Goal: Information Seeking & Learning: Learn about a topic

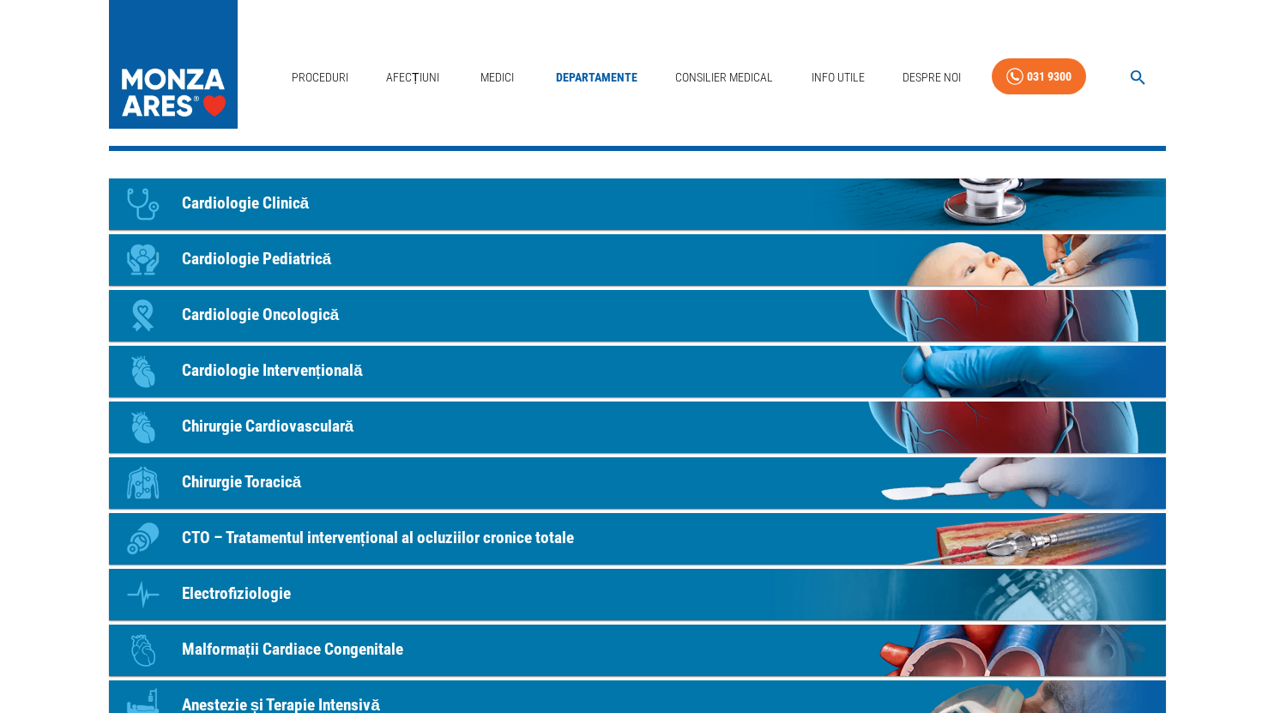
scroll to position [21, 0]
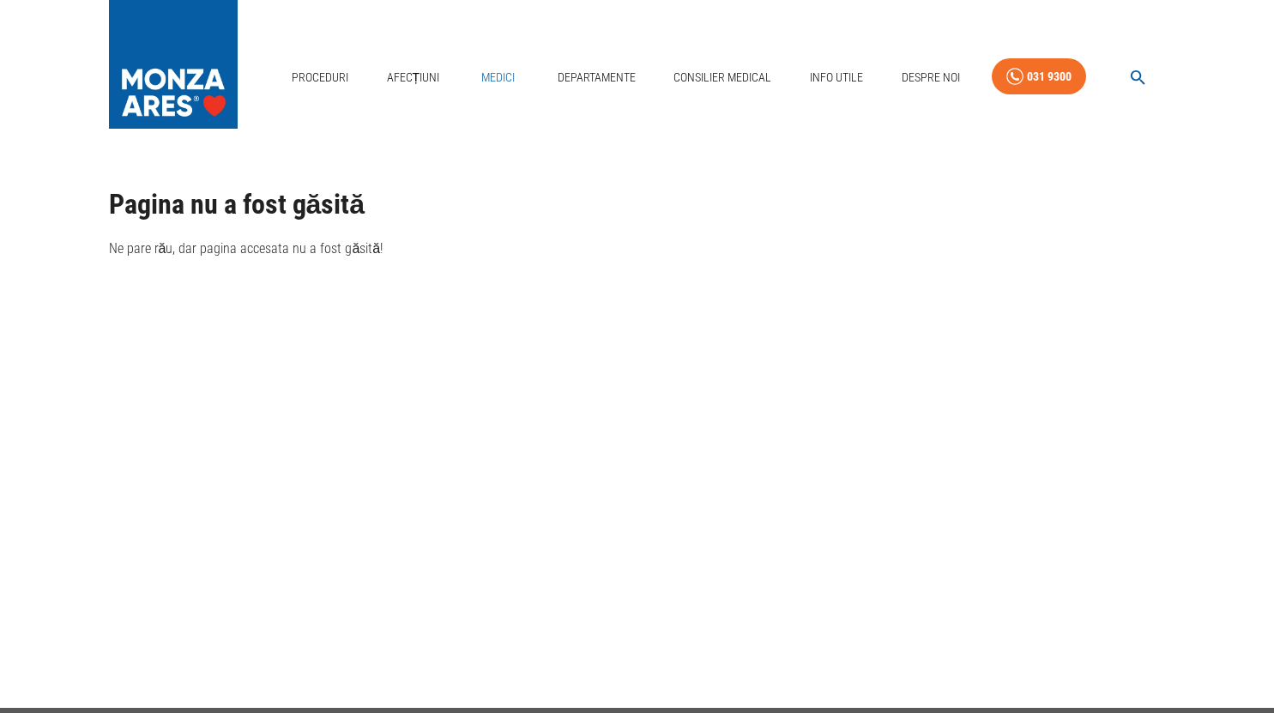
click at [494, 76] on link "Medici" at bounding box center [498, 77] width 55 height 35
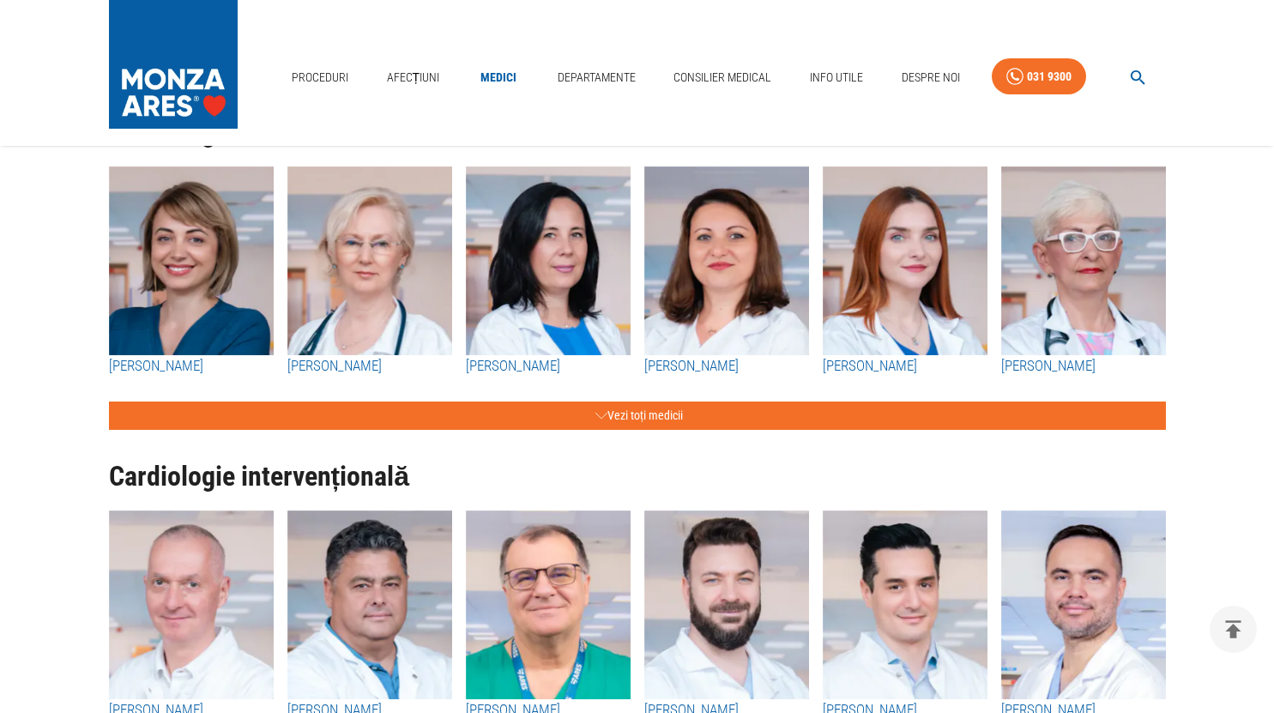
scroll to position [172, 0]
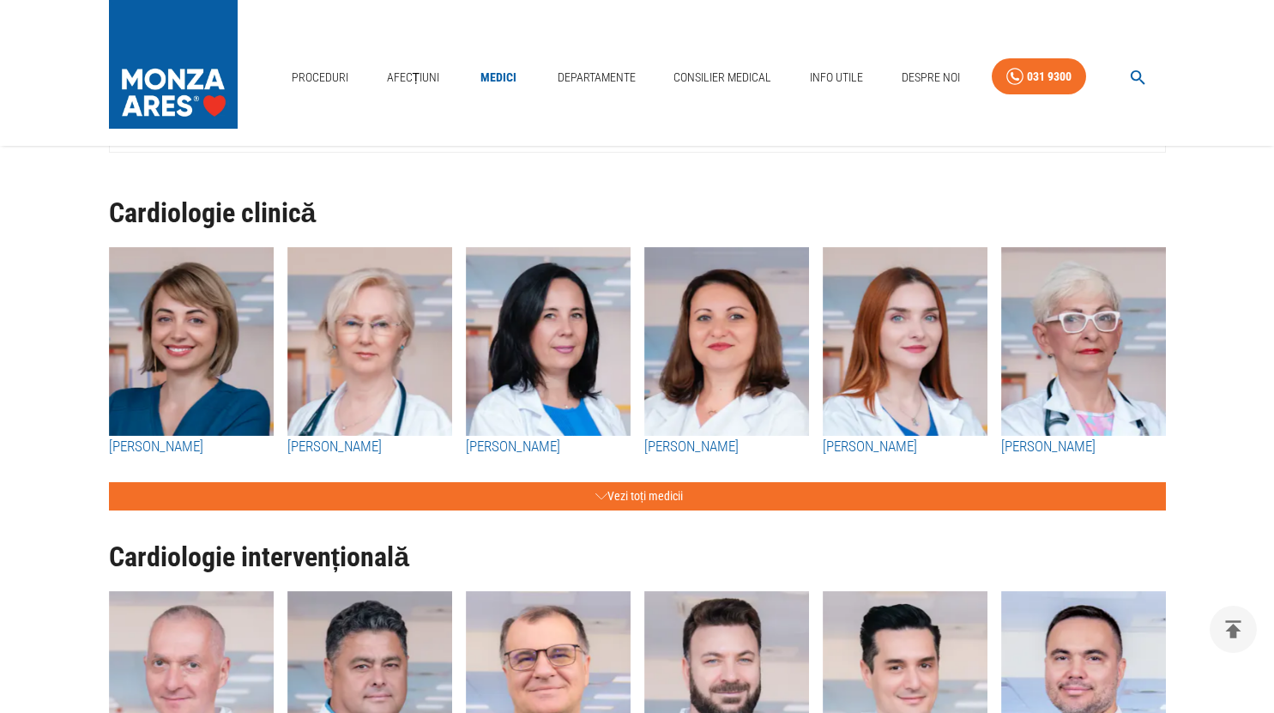
click at [361, 344] on img "button" at bounding box center [369, 341] width 165 height 189
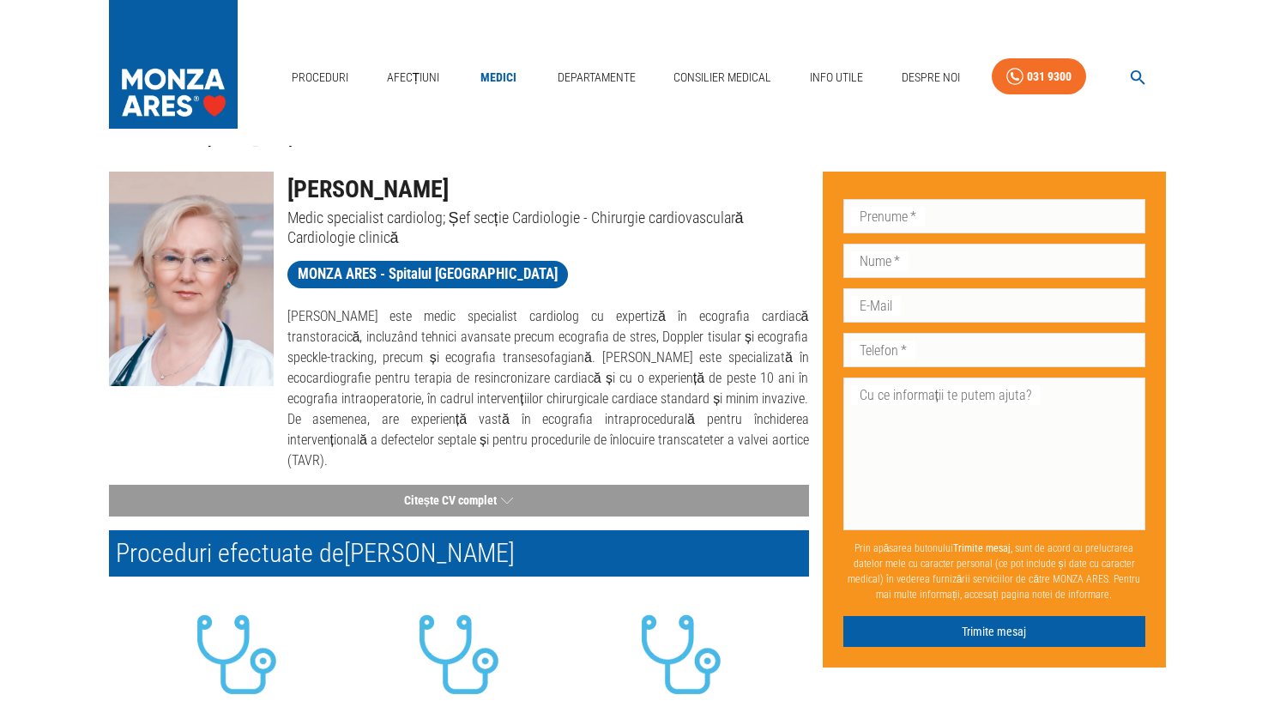
scroll to position [20, 0]
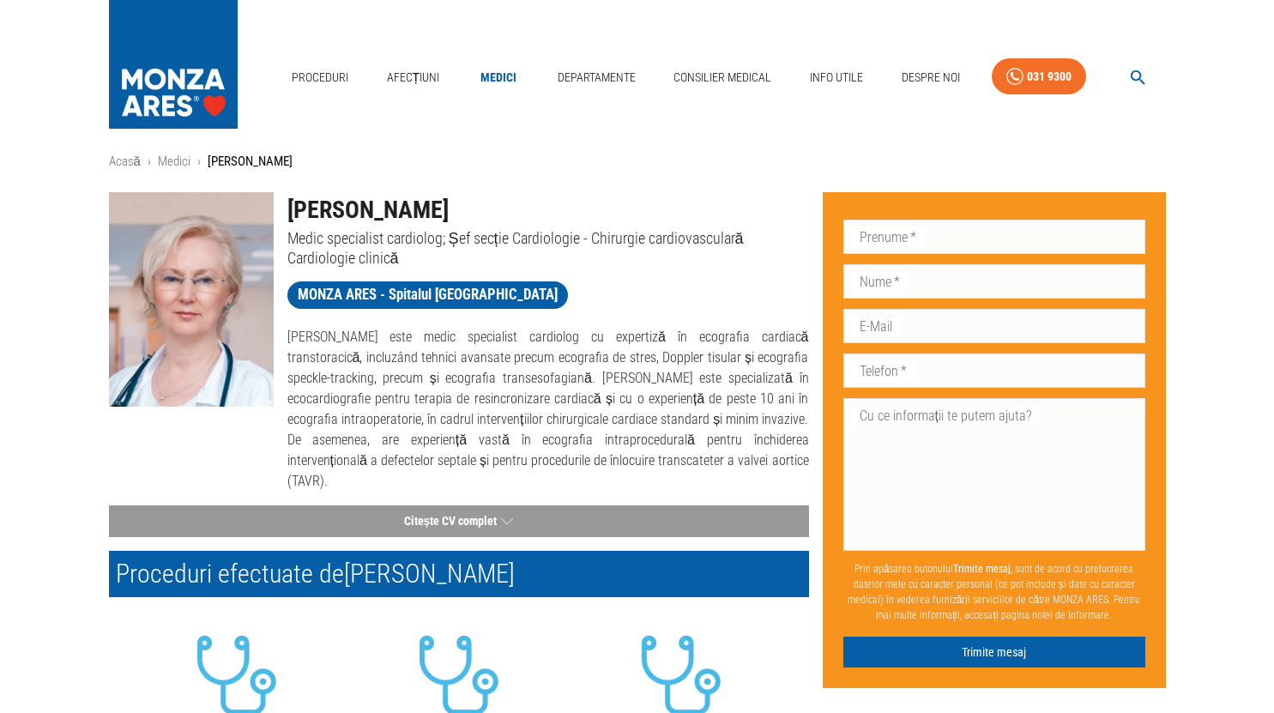
click at [179, 75] on img at bounding box center [173, 60] width 129 height 120
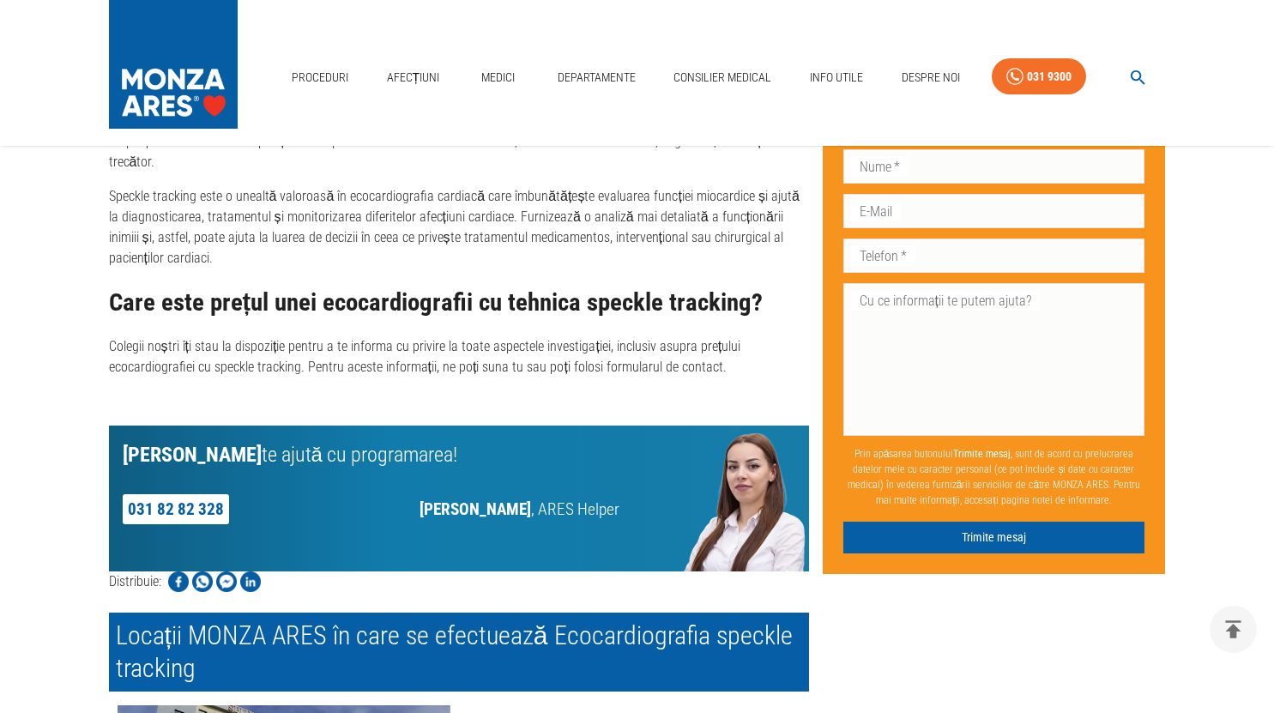
scroll to position [2231, 0]
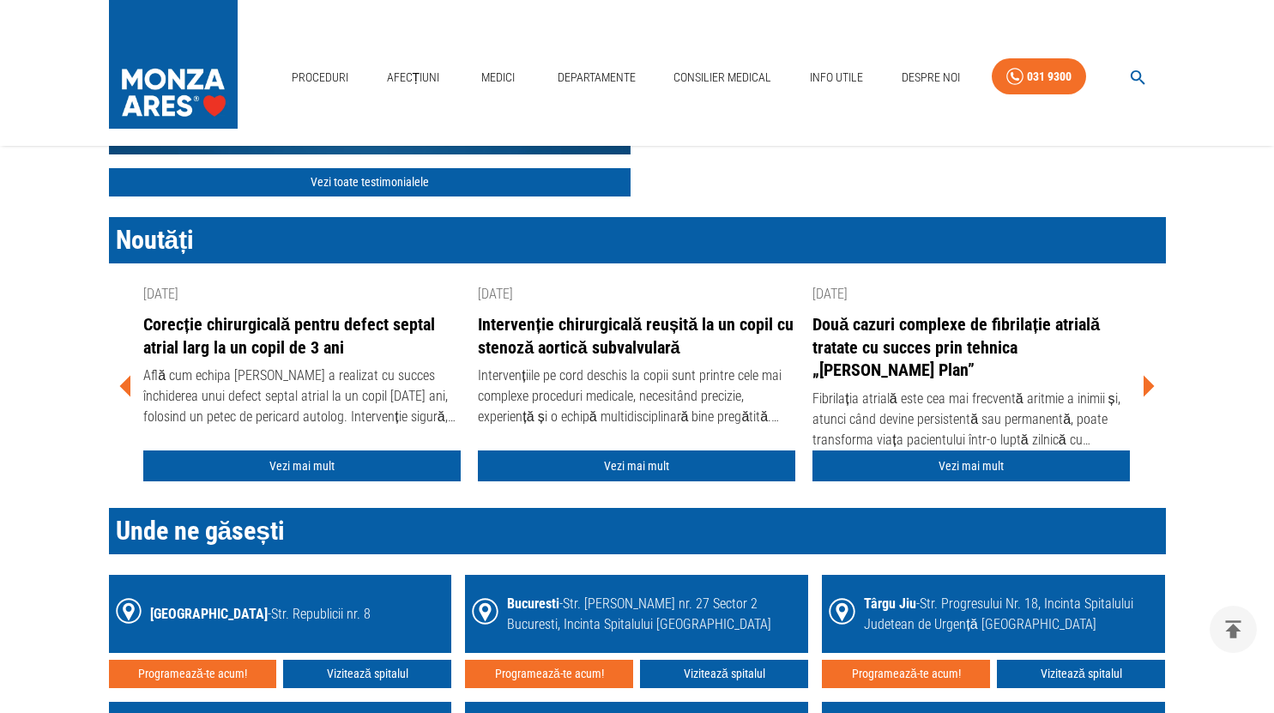
scroll to position [2204, 0]
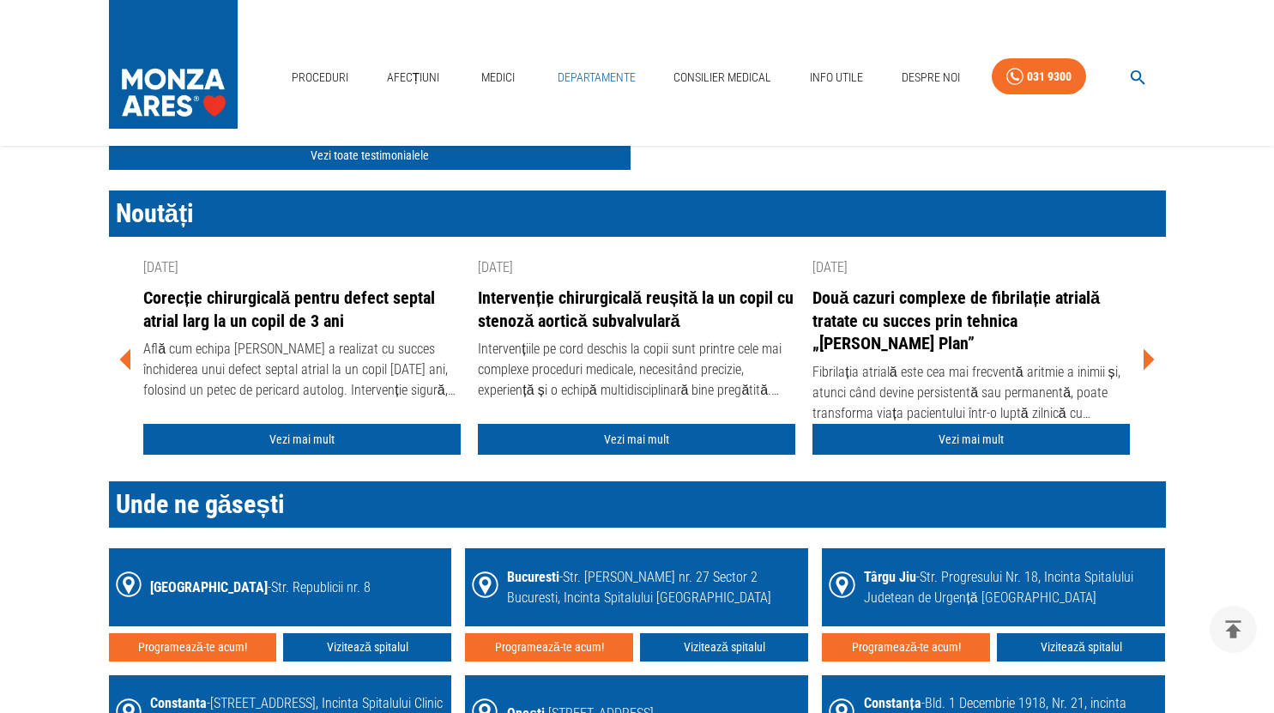
click at [584, 85] on link "Departamente" at bounding box center [597, 77] width 92 height 35
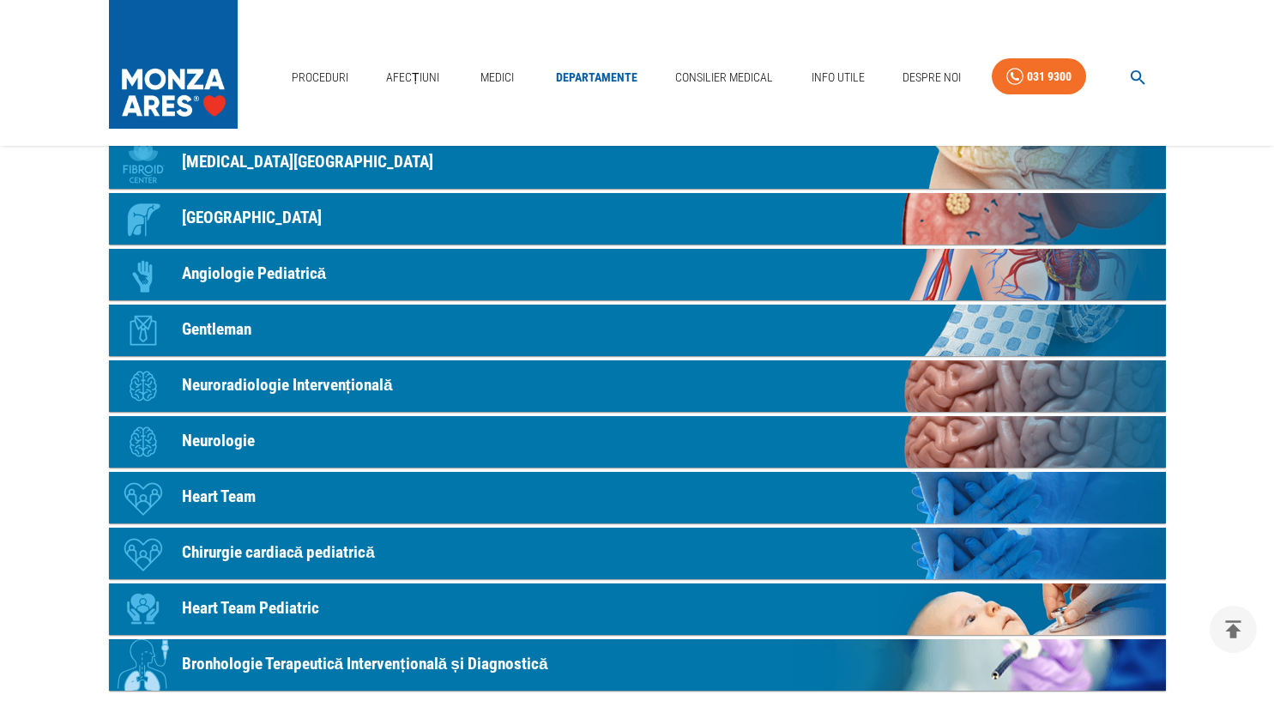
scroll to position [858, 0]
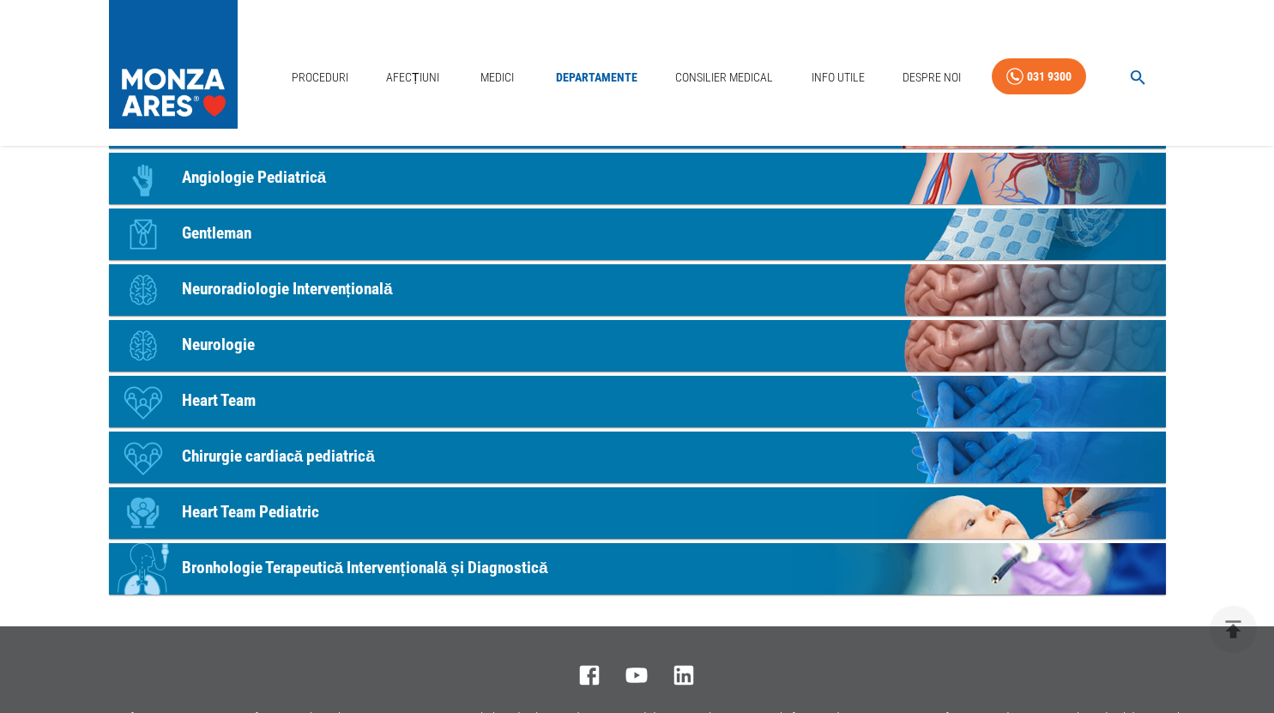
click at [441, 566] on p "Bronhologie Terapeutică Intervențională și Diagnostică" at bounding box center [365, 568] width 366 height 25
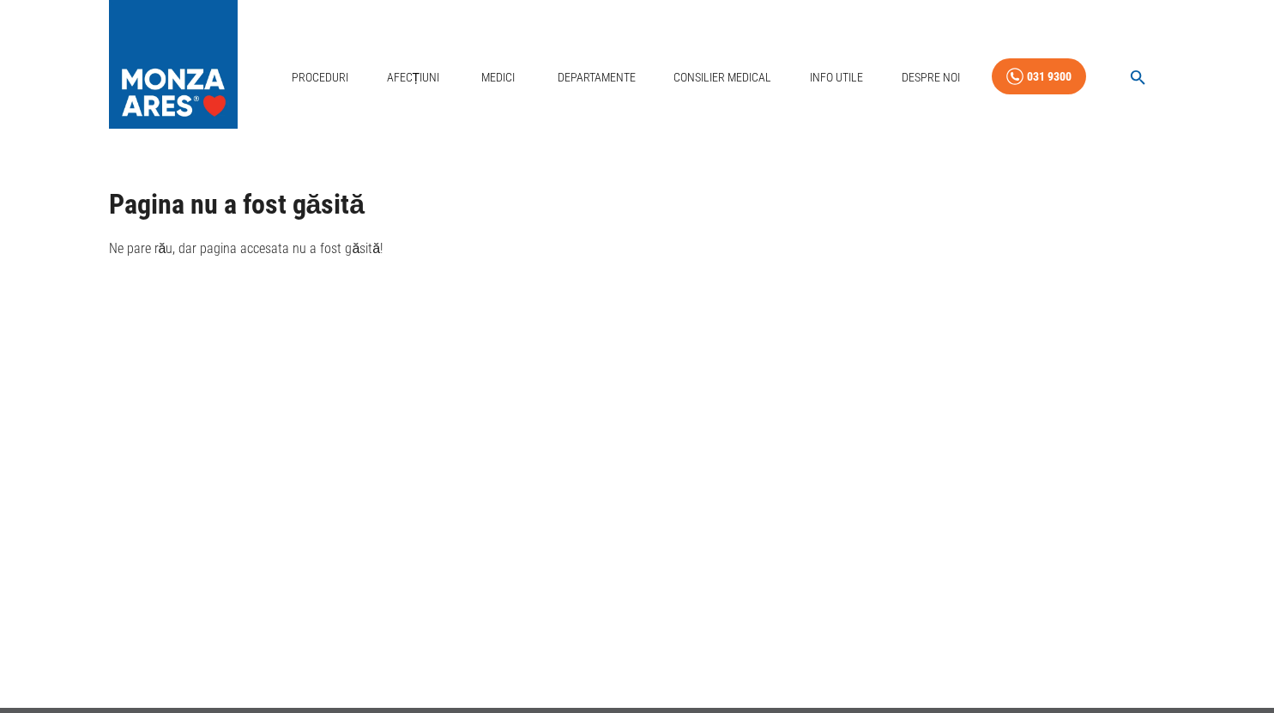
click at [188, 74] on img at bounding box center [173, 60] width 129 height 120
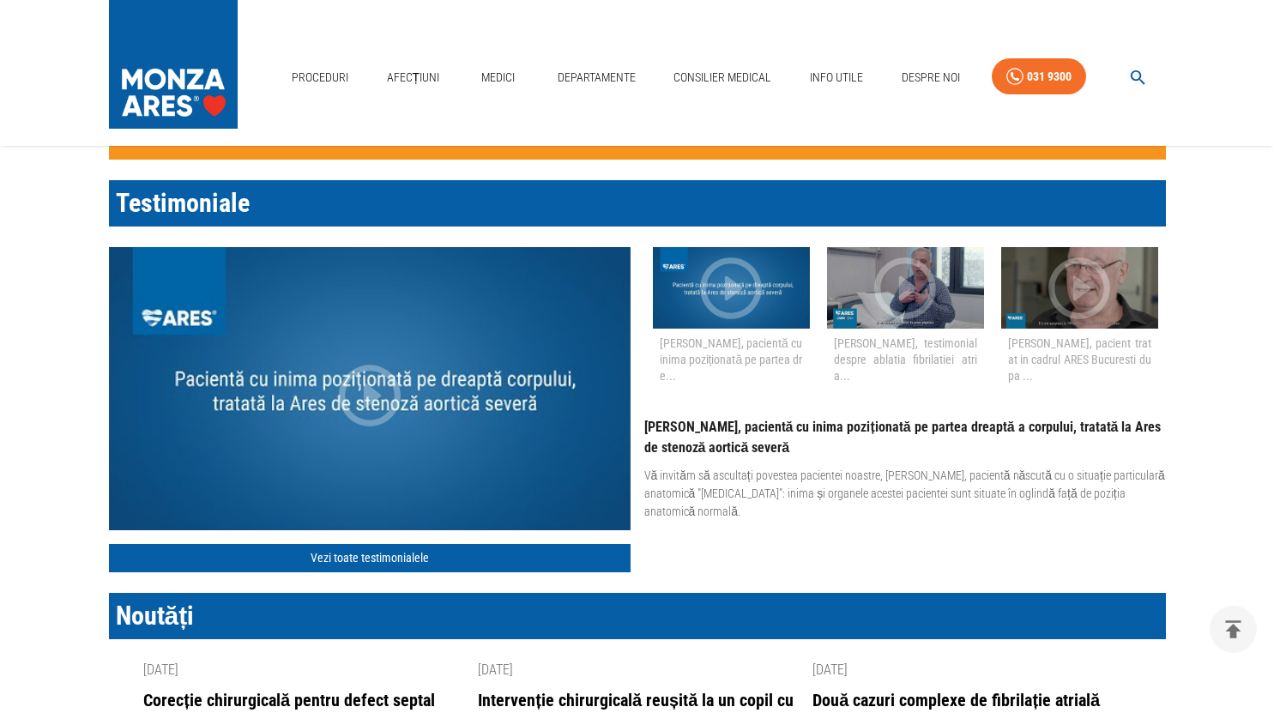
scroll to position [2059, 0]
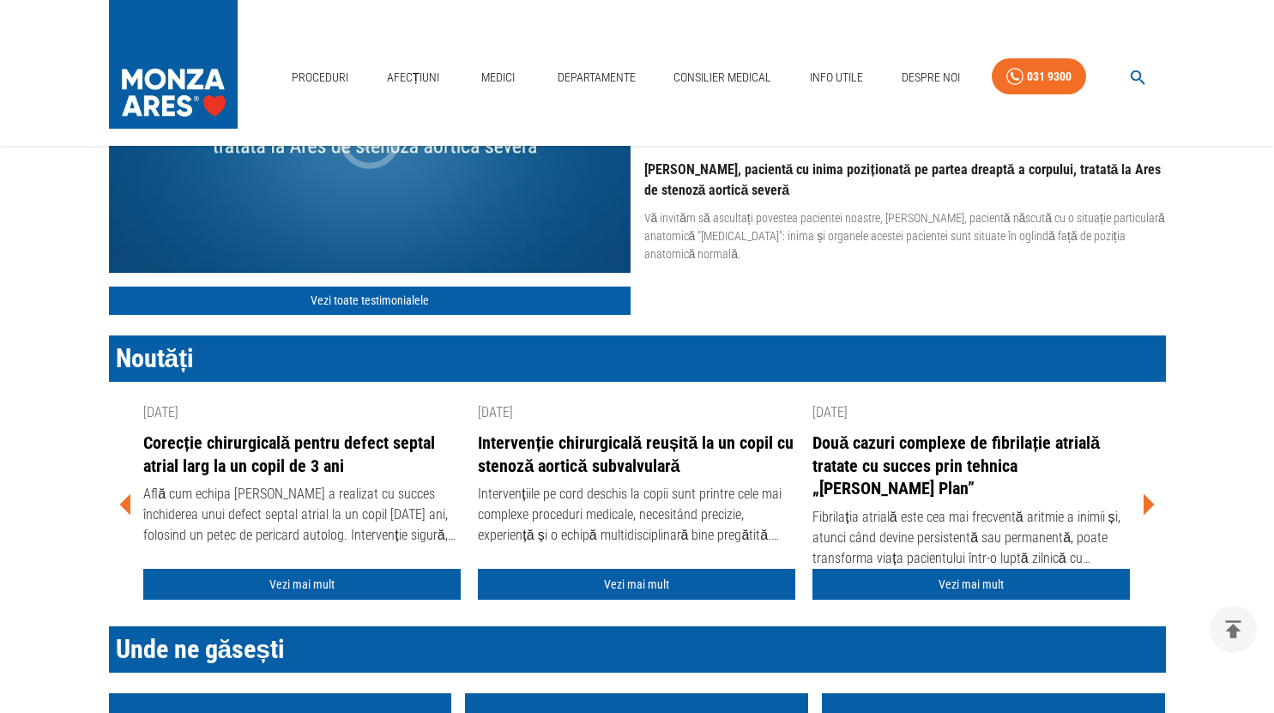
click at [292, 450] on link "Corecție chirurgicală pentru defect septal atrial larg la un copil de 3 ani" at bounding box center [301, 454] width 317 height 45
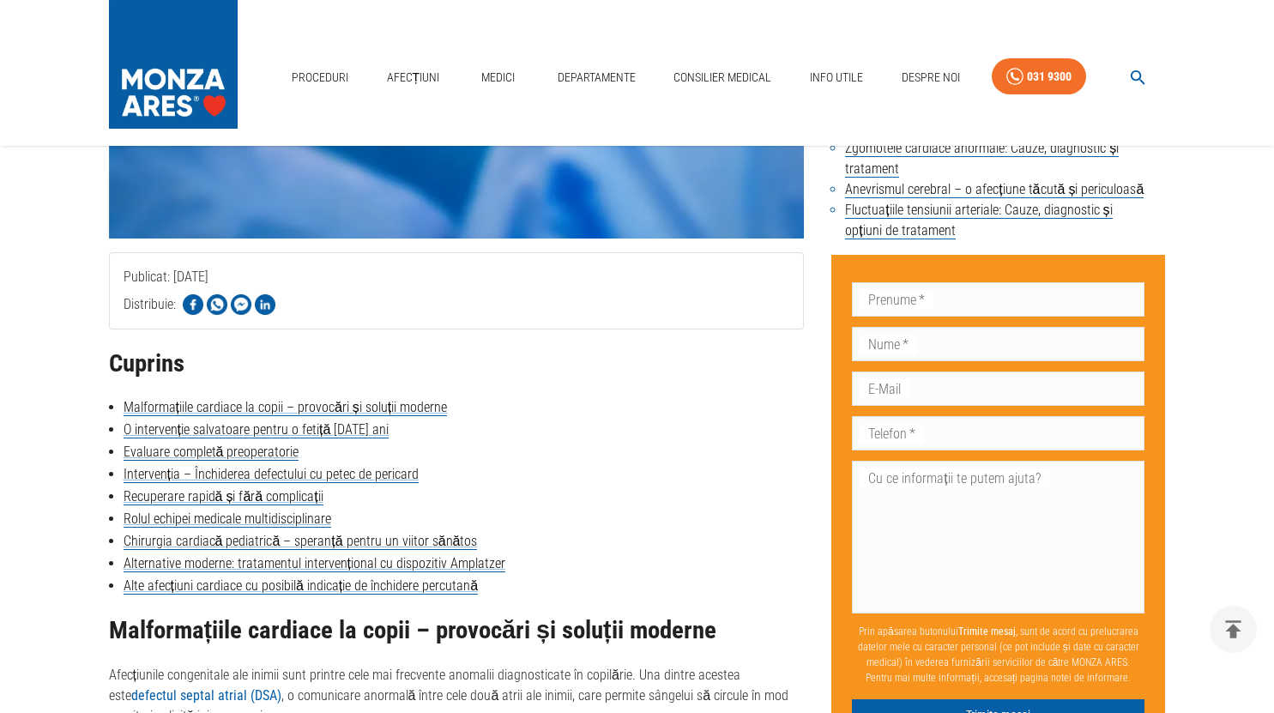
scroll to position [515, 0]
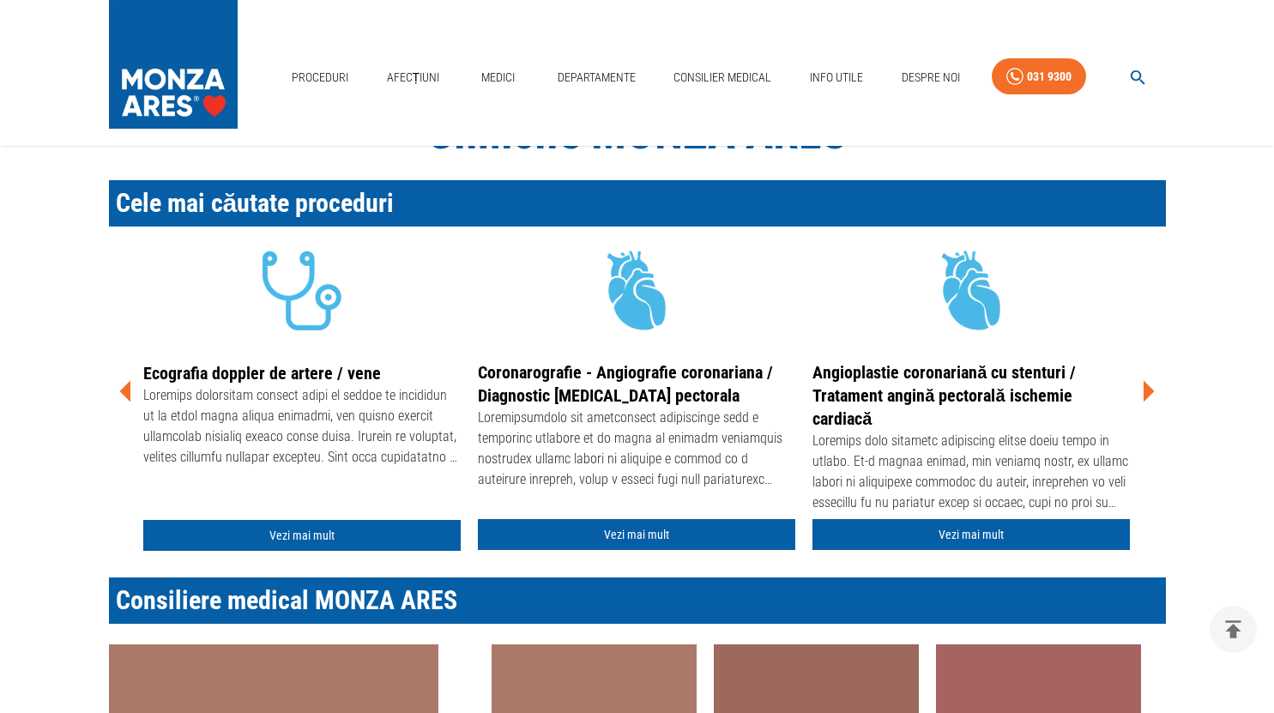
scroll to position [2059, 0]
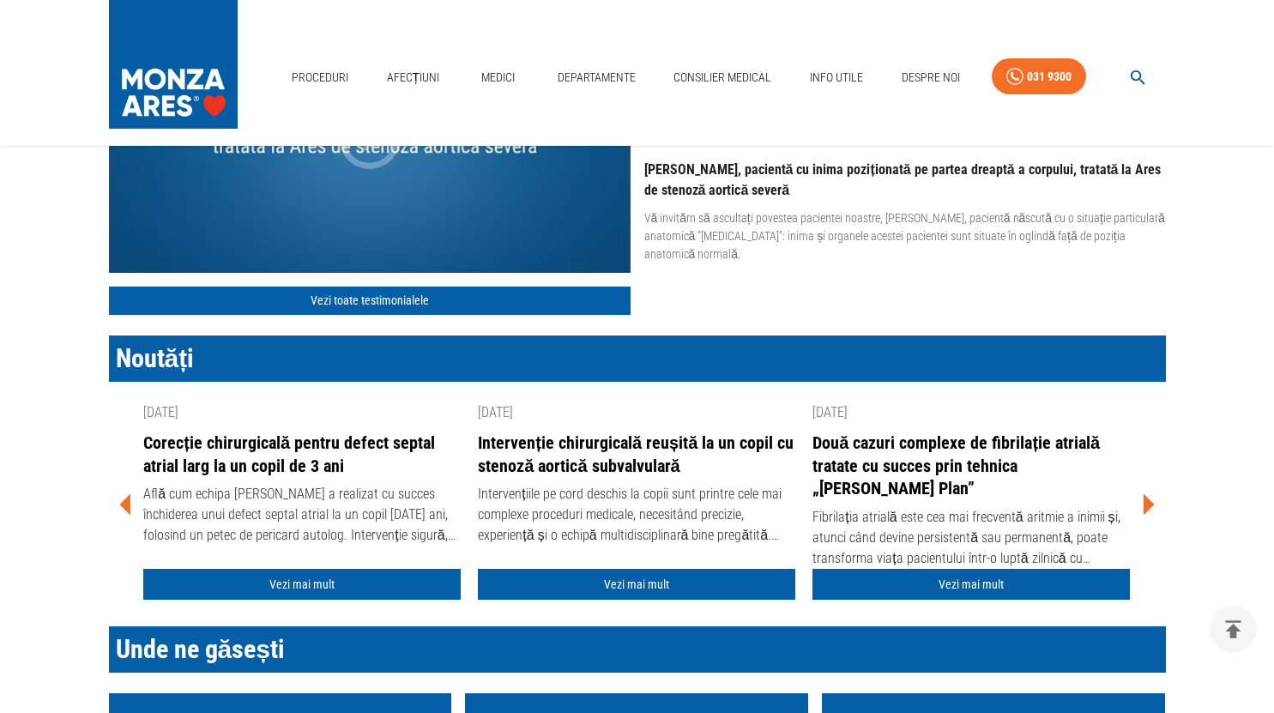
click at [1141, 503] on icon at bounding box center [1147, 504] width 51 height 51
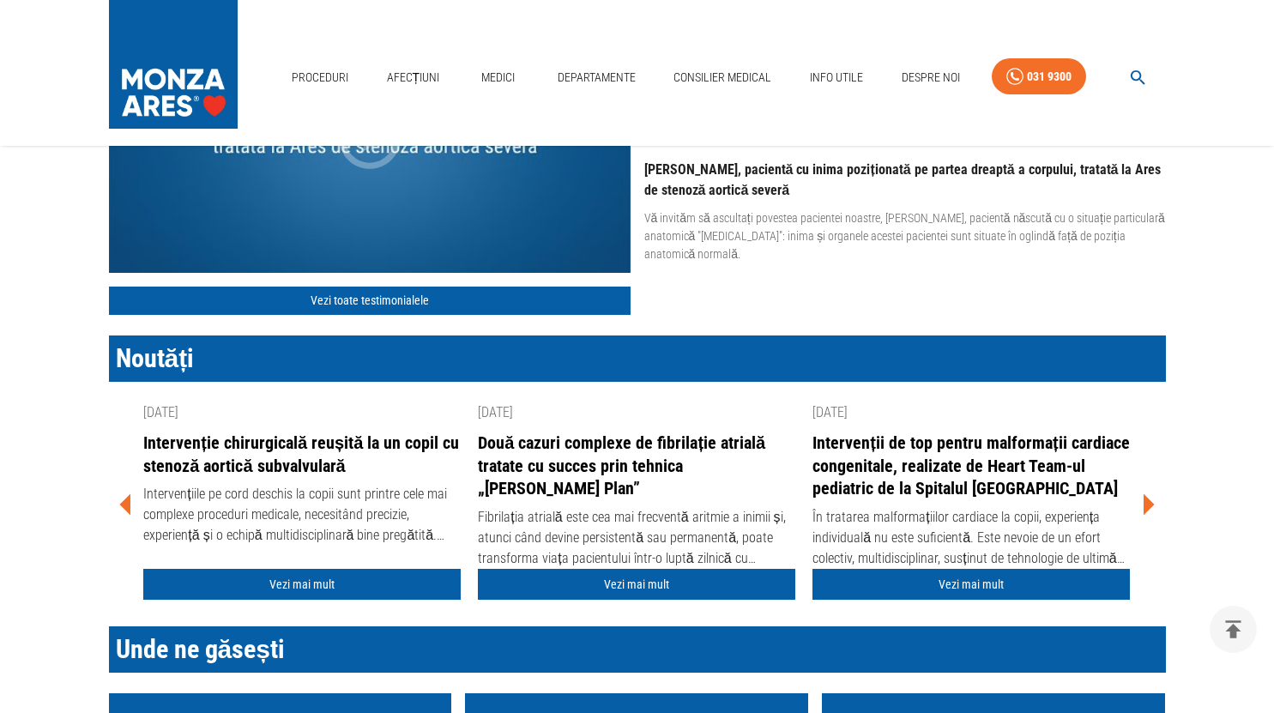
click at [1141, 503] on icon at bounding box center [1147, 504] width 51 height 51
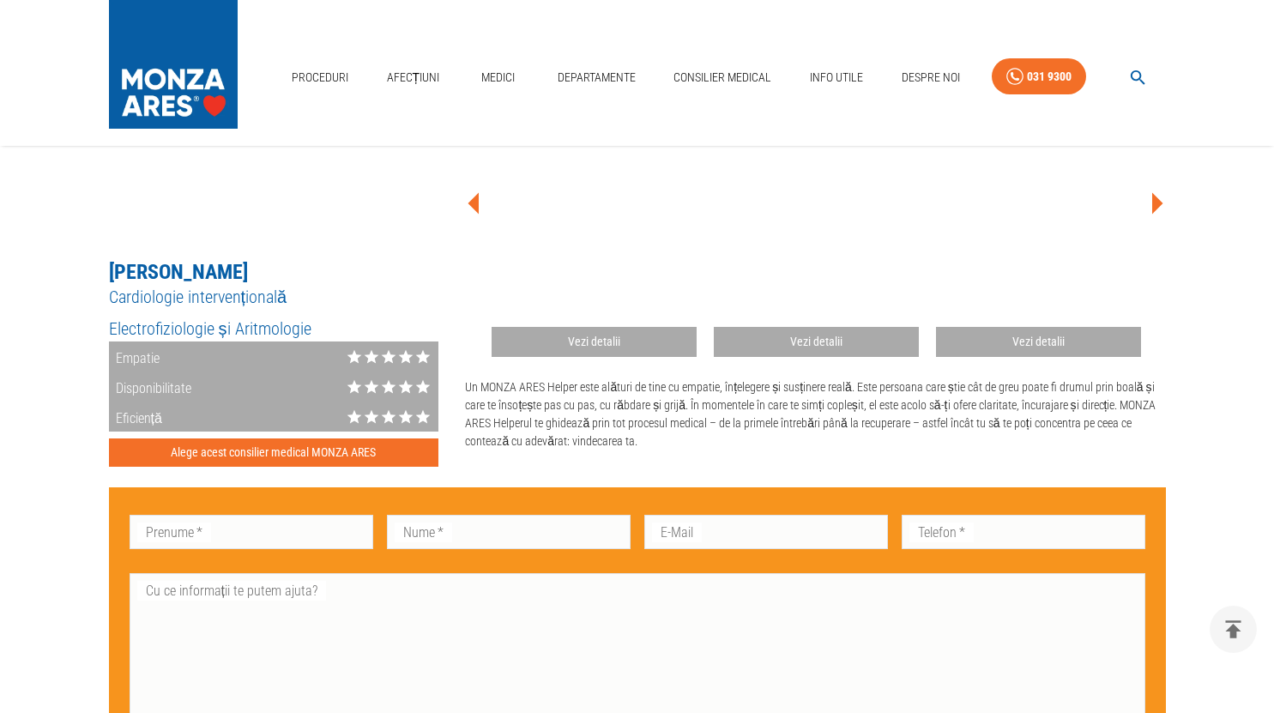
scroll to position [772, 0]
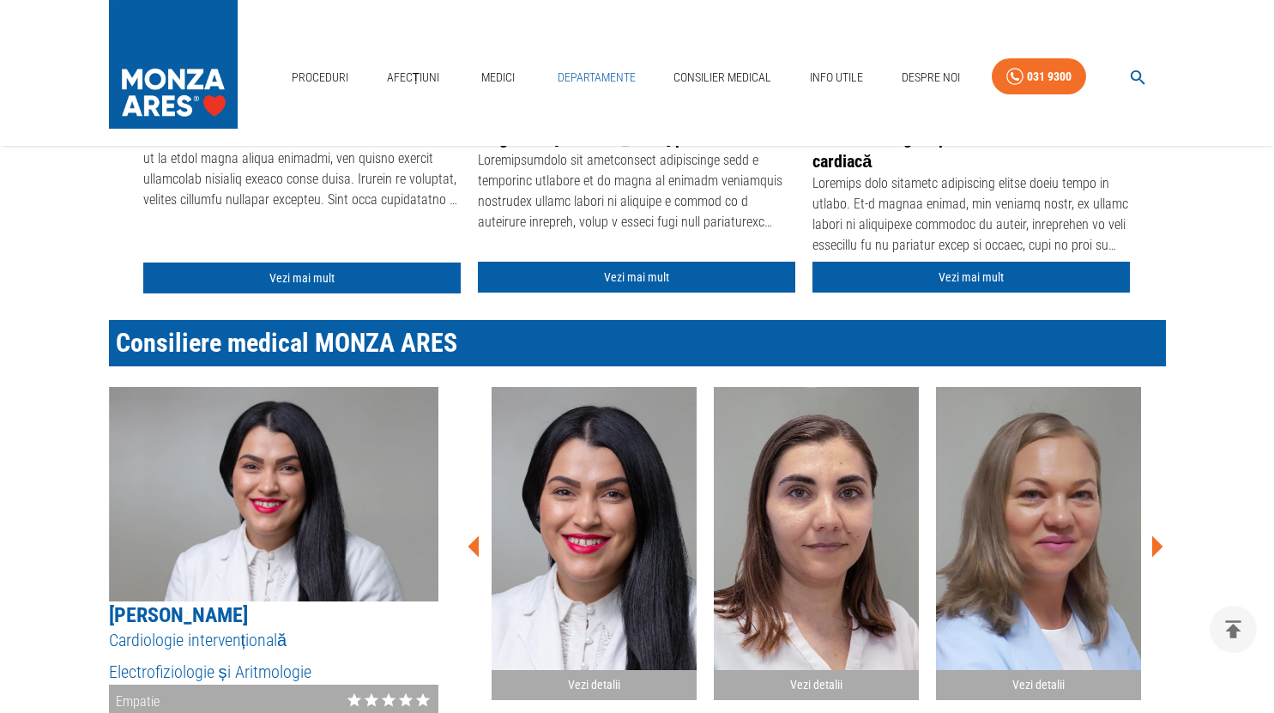
click at [603, 76] on link "Departamente" at bounding box center [597, 77] width 92 height 35
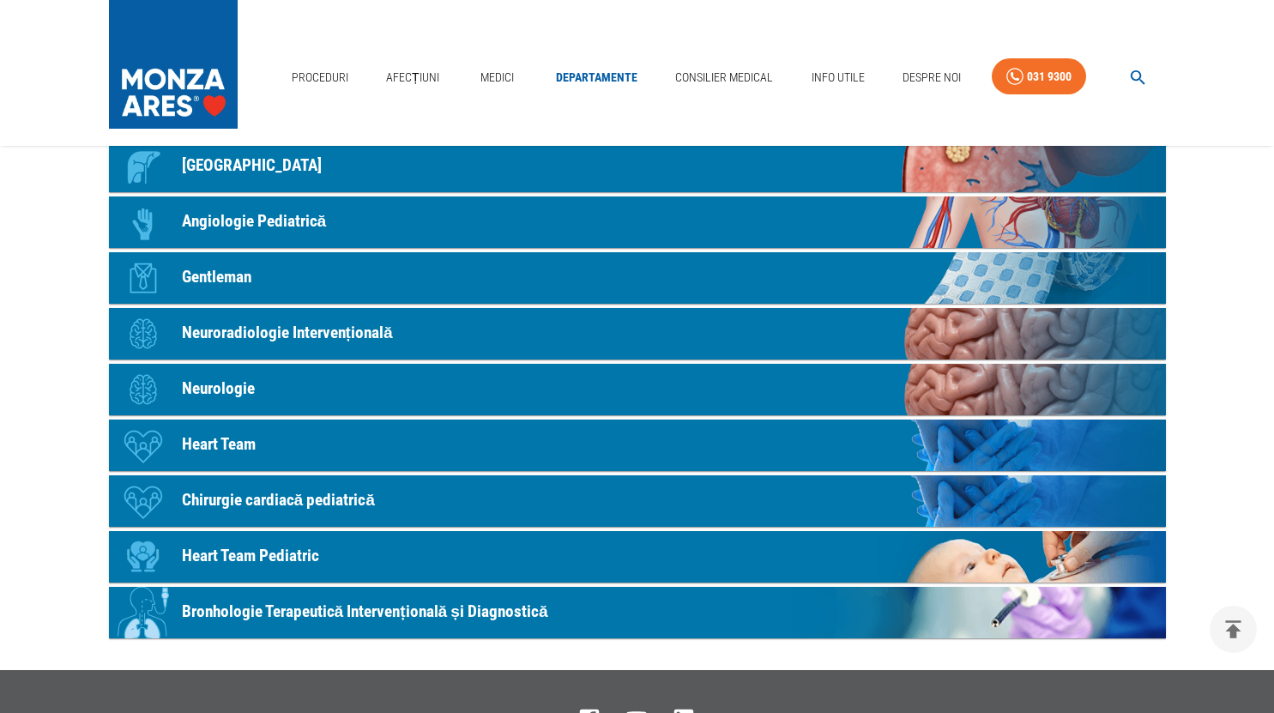
scroll to position [1053, 0]
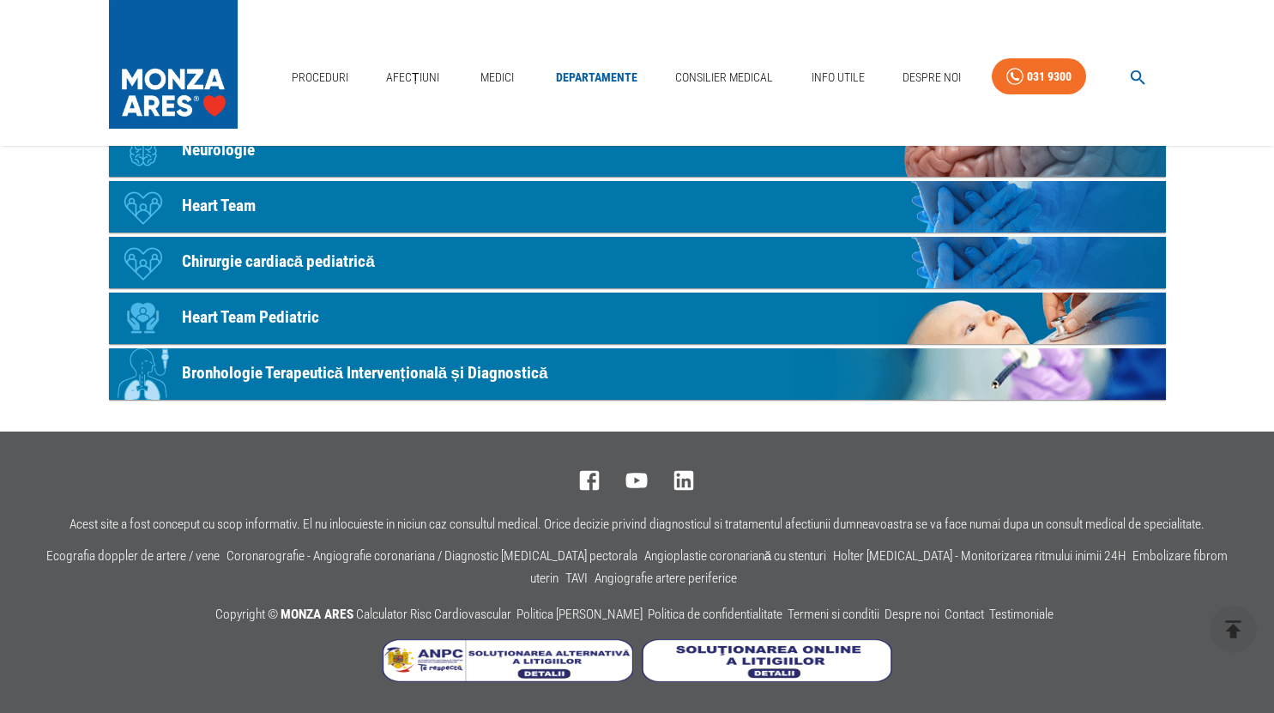
click at [343, 372] on p "Bronhologie Terapeutică Intervențională și Diagnostică" at bounding box center [365, 373] width 366 height 25
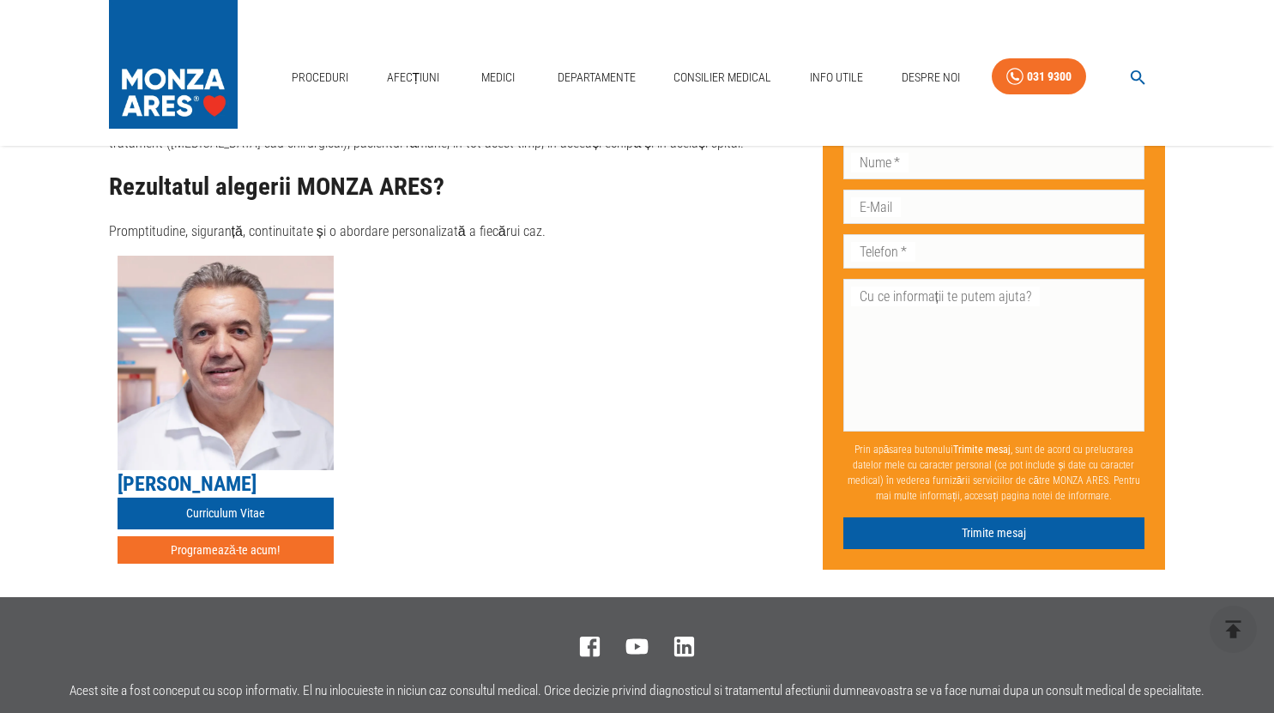
scroll to position [1802, 0]
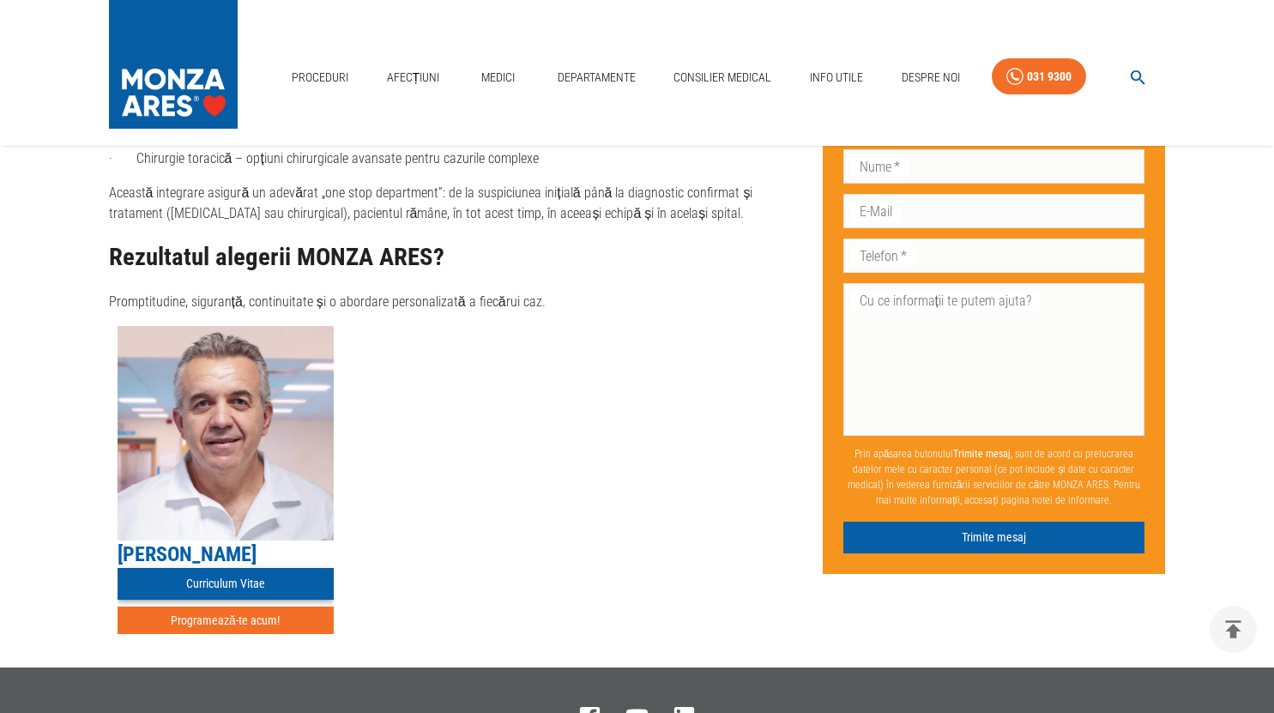
click at [232, 568] on link "Curriculum Vitae" at bounding box center [226, 584] width 216 height 32
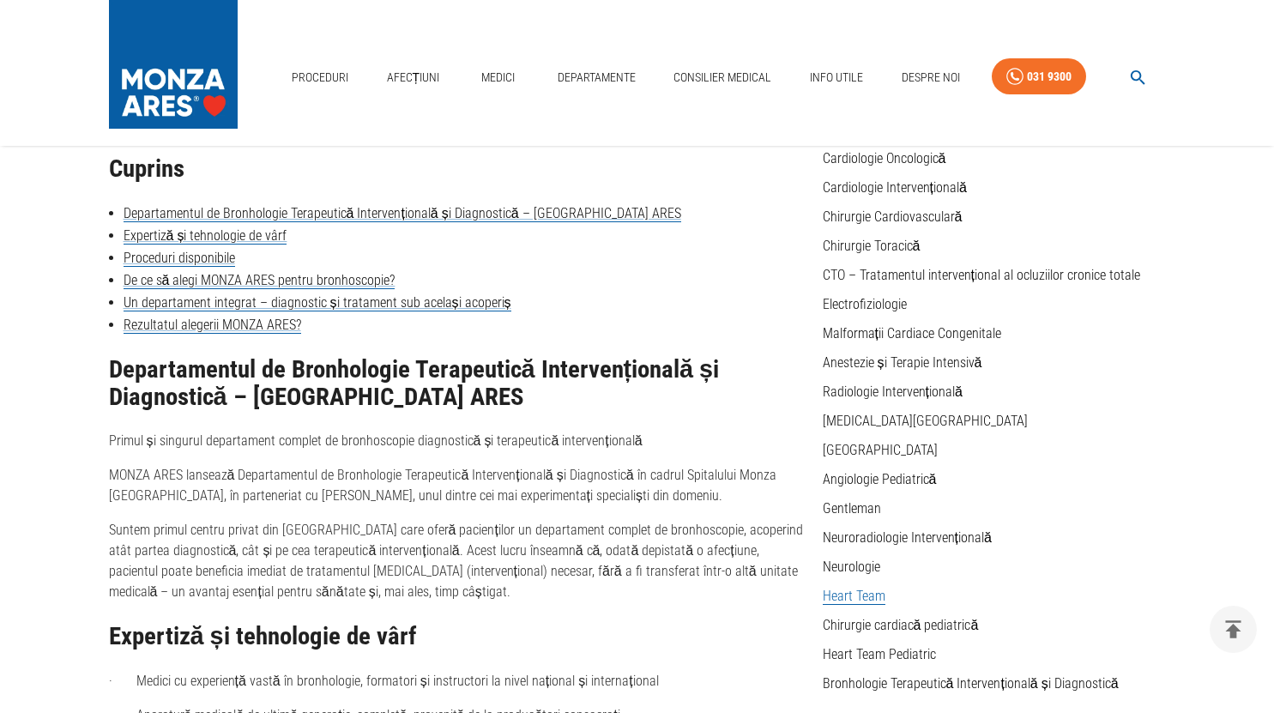
scroll to position [172, 0]
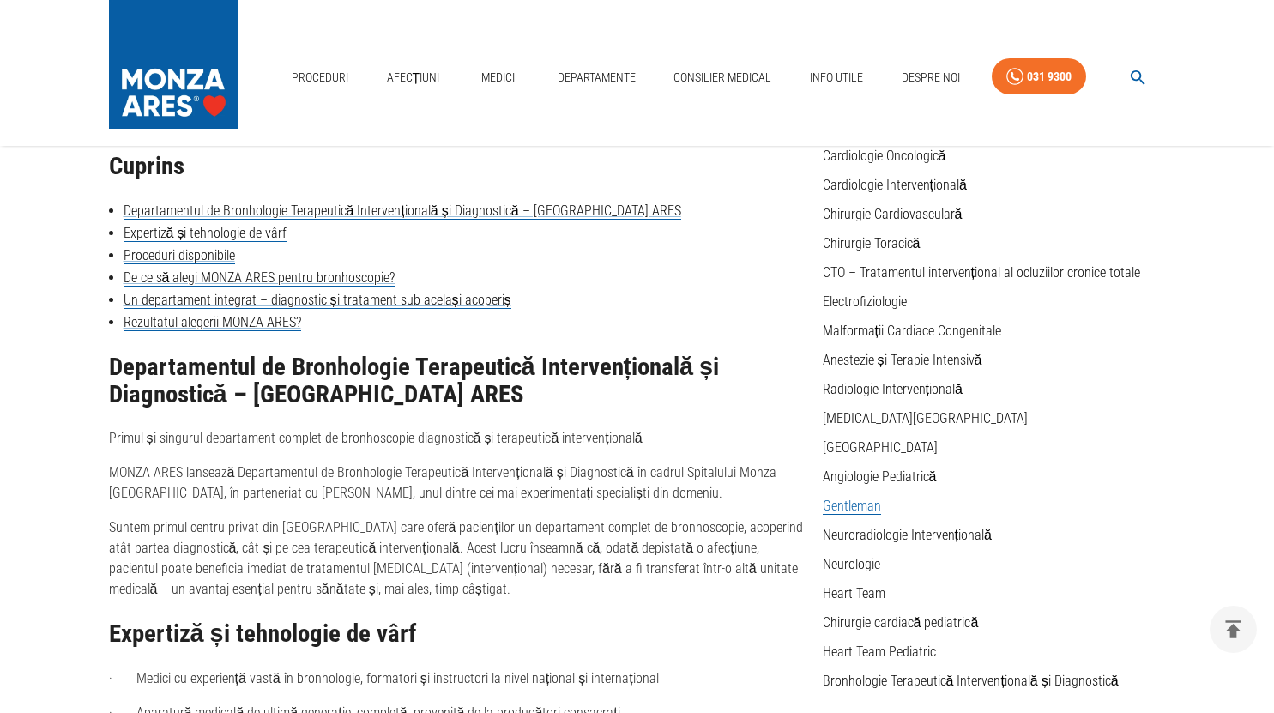
click at [856, 505] on link "Gentleman" at bounding box center [852, 506] width 58 height 17
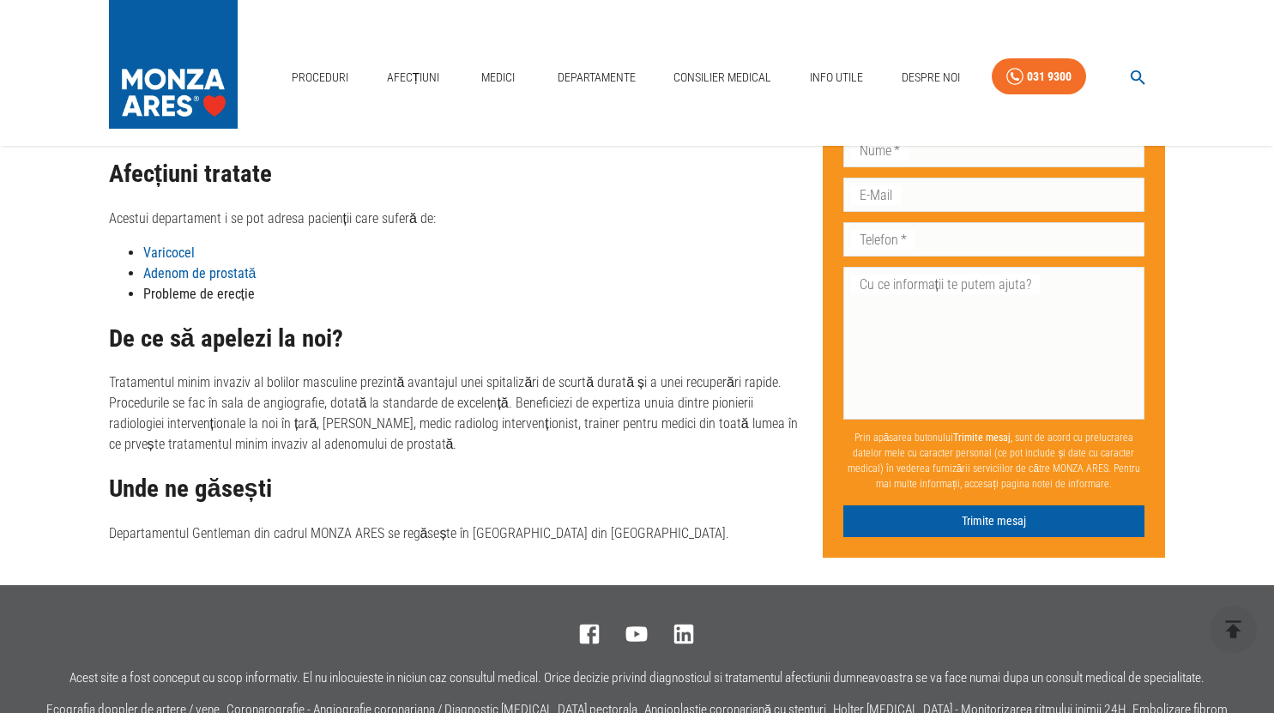
scroll to position [1030, 0]
